Goal: Navigation & Orientation: Find specific page/section

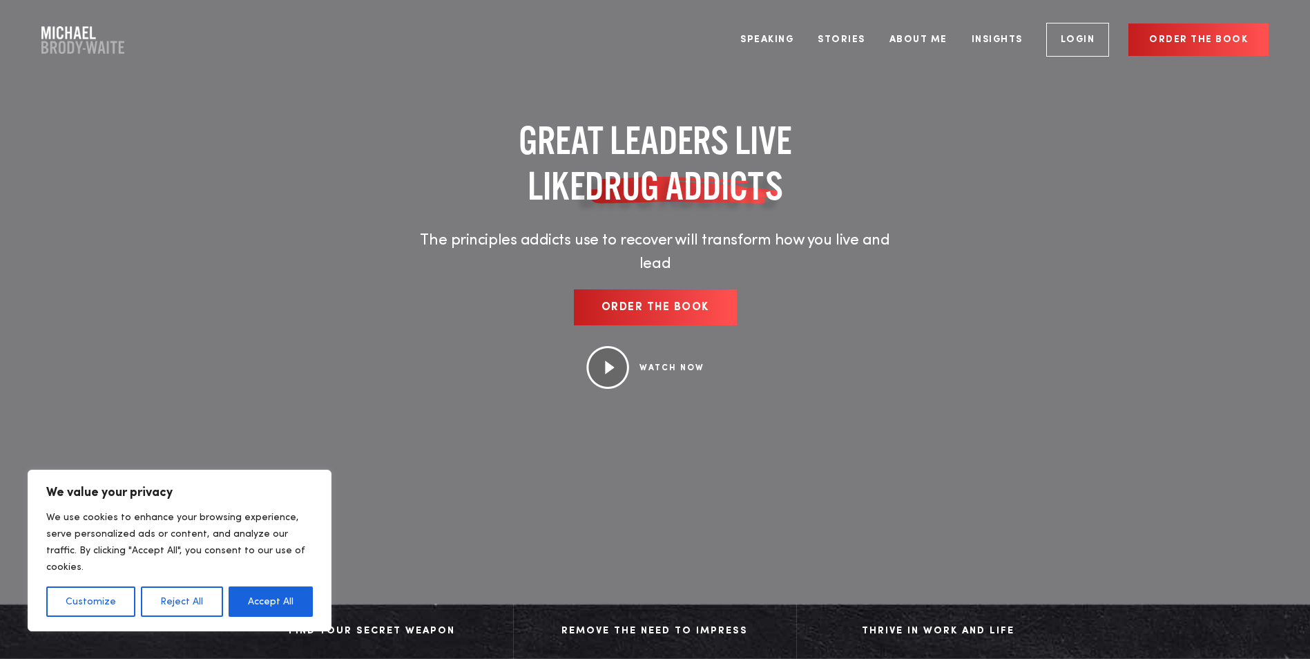
drag, startPoint x: 287, startPoint y: 605, endPoint x: 593, endPoint y: 386, distance: 376.2
click at [287, 604] on button "Accept All" at bounding box center [271, 601] width 84 height 30
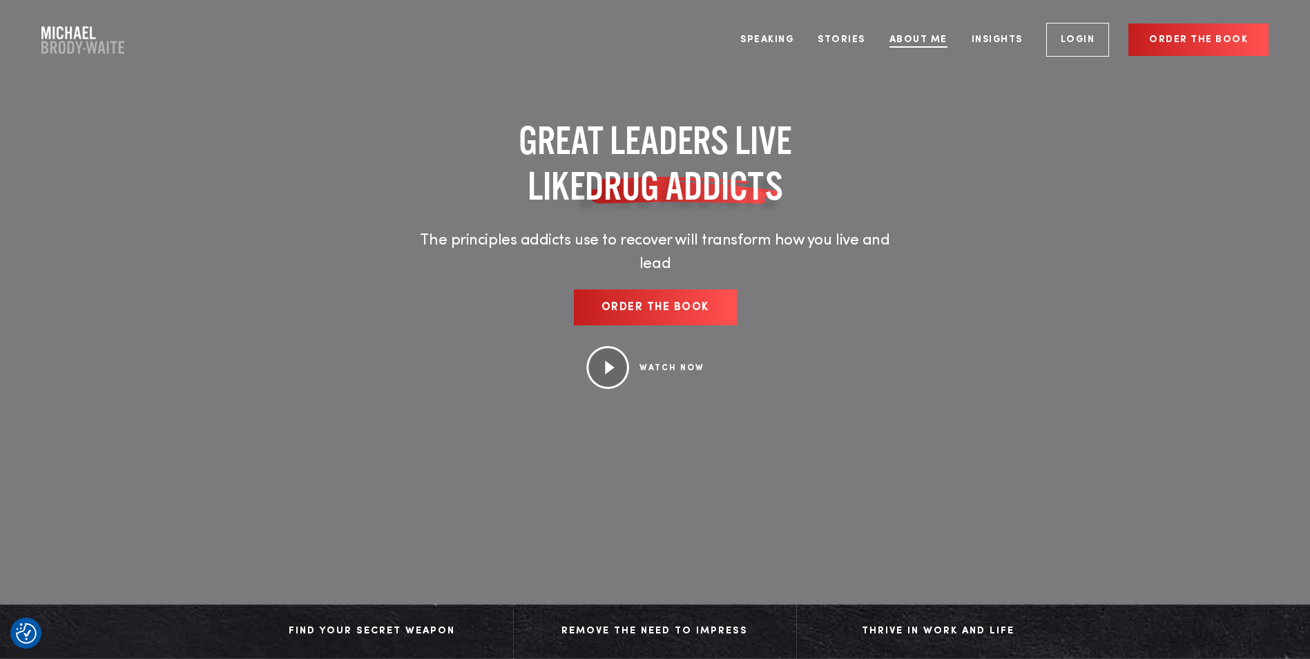
click at [930, 35] on link "About Me" at bounding box center [918, 40] width 79 height 52
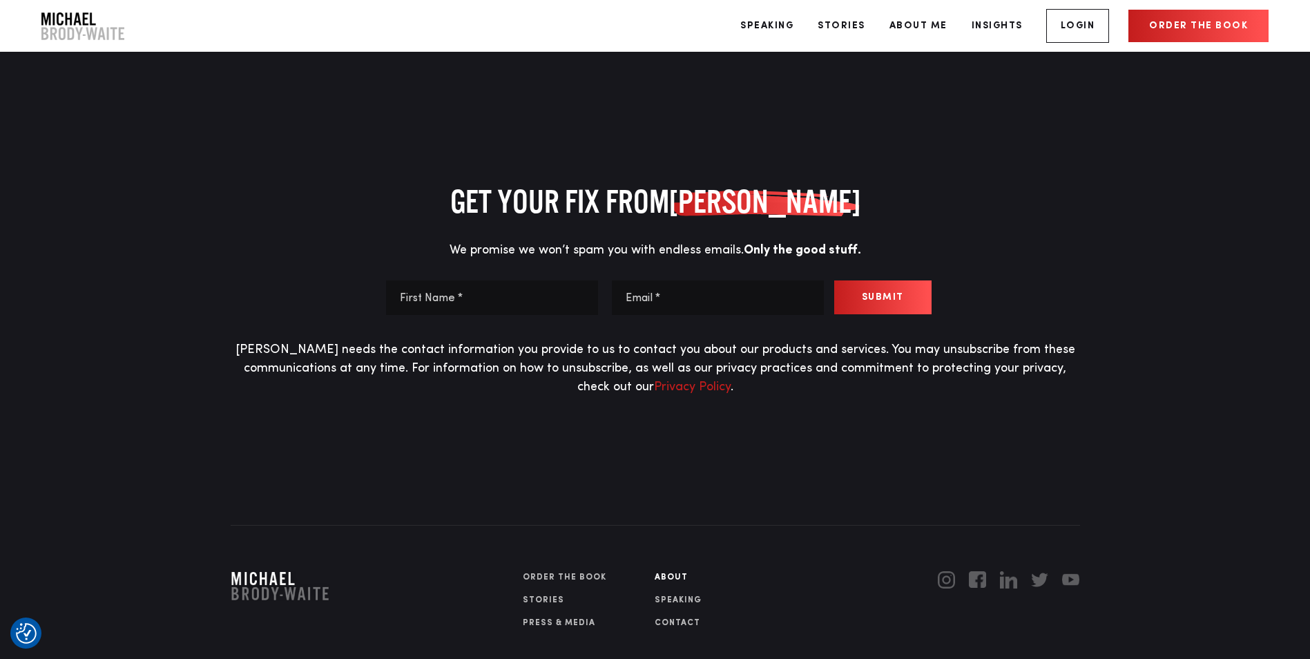
scroll to position [7152, 0]
